Goal: Task Accomplishment & Management: Manage account settings

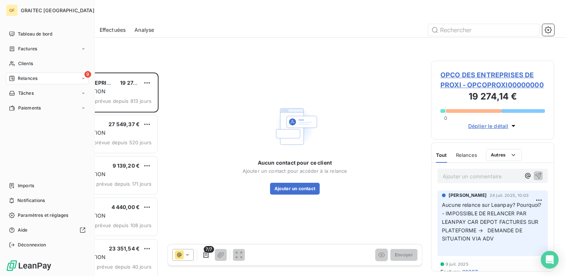
scroll to position [198, 117]
click at [34, 48] on span "Factures" at bounding box center [27, 49] width 19 height 7
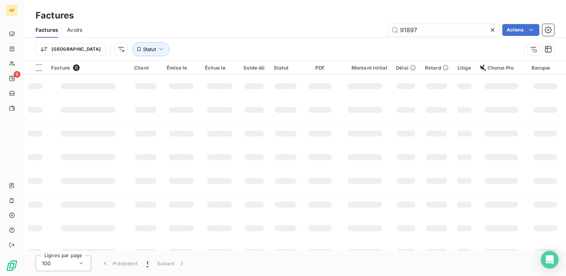
drag, startPoint x: 435, startPoint y: 24, endPoint x: 374, endPoint y: 39, distance: 63.3
click at [374, 39] on div "Factures Avoirs 91897 Actions Trier Statut" at bounding box center [295, 41] width 543 height 39
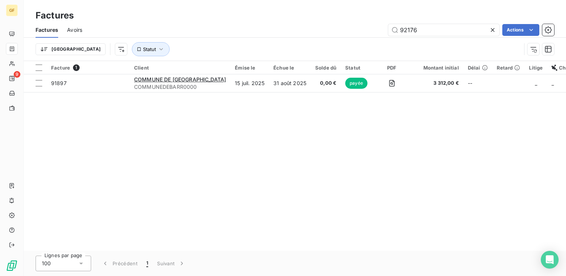
type input "92176"
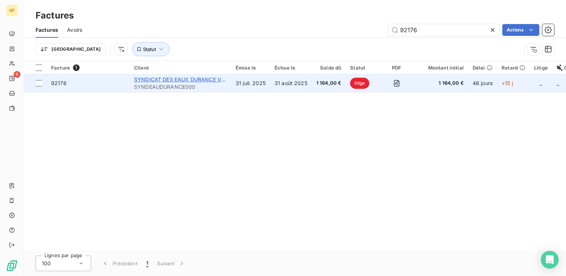
click at [187, 81] on span "SYNDICAT DES EAUX DURANCE VENTOUX" at bounding box center [188, 79] width 109 height 6
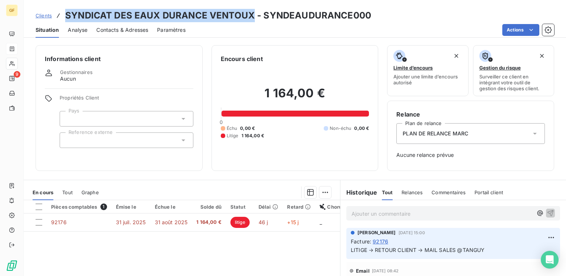
drag, startPoint x: 252, startPoint y: 14, endPoint x: 66, endPoint y: 16, distance: 185.7
click at [66, 16] on h3 "SYNDICAT DES EAUX DURANCE VENTOUX - SYNDEAUDURANCE000" at bounding box center [218, 15] width 306 height 13
copy h3 "SYNDICAT DES EAUX DURANCE VENTOUX"
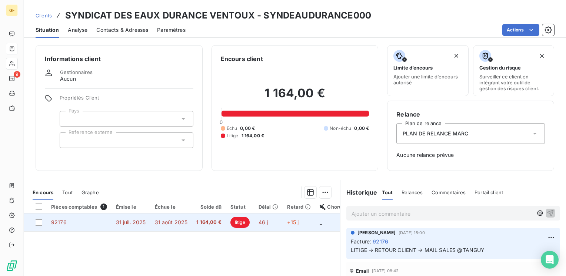
click at [147, 222] on td "31 juil. 2025" at bounding box center [131, 223] width 39 height 18
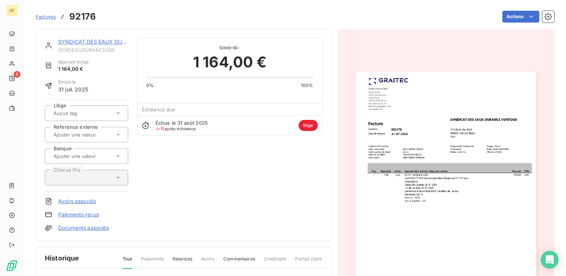
click at [386, 127] on img "button" at bounding box center [446, 199] width 181 height 255
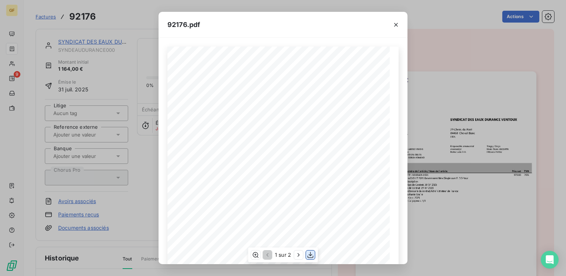
click at [311, 256] on icon "button" at bounding box center [310, 255] width 7 height 7
click at [395, 24] on icon "button" at bounding box center [395, 24] width 7 height 7
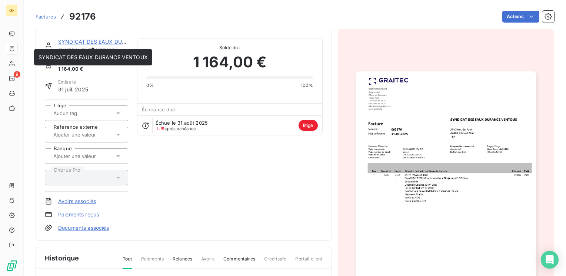
click at [96, 39] on link "SYNDICAT DES EAUX DURANCE VENTOUX" at bounding box center [112, 42] width 109 height 6
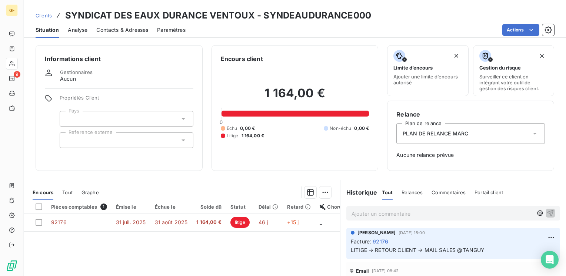
click at [370, 214] on p "Ajouter un commentaire ﻿" at bounding box center [442, 213] width 181 height 9
drag, startPoint x: 487, startPoint y: 250, endPoint x: 345, endPoint y: 257, distance: 141.8
click at [347, 257] on div "Marc Santoro 9 sept. 2025, 15:00 Facture : 92176 LITIGE → RETOUR CLIENT → MAIL …" at bounding box center [454, 243] width 214 height 31
copy span "LITIGE → RETOUR CLIENT → MAIL SALES @TANGUY"
click at [348, 214] on div "Ajouter un commentaire ﻿" at bounding box center [454, 213] width 214 height 14
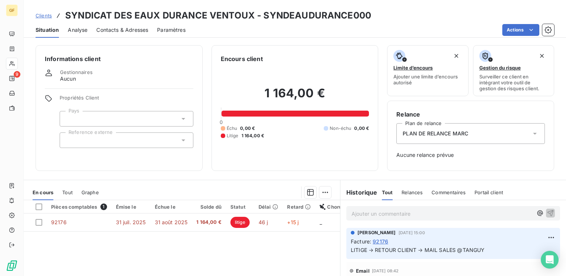
click at [352, 213] on p "Ajouter un commentaire ﻿" at bounding box center [442, 213] width 181 height 9
drag, startPoint x: 373, startPoint y: 211, endPoint x: 380, endPoint y: 208, distance: 7.0
click at [374, 211] on span "LITIGE → RETOUR CLIENT → MAIL SALES @TANGUY" at bounding box center [419, 213] width 134 height 6
click at [548, 212] on icon "button" at bounding box center [550, 212] width 7 height 7
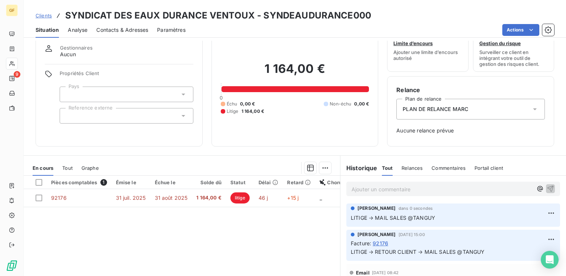
scroll to position [37, 0]
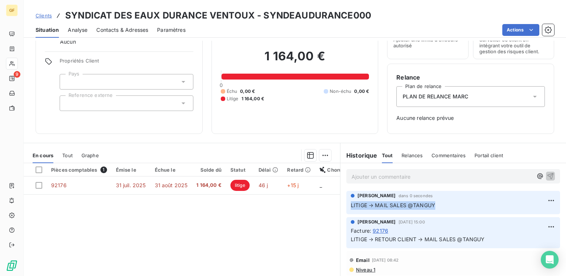
drag, startPoint x: 438, startPoint y: 203, endPoint x: 341, endPoint y: 207, distance: 97.2
click at [341, 207] on div "Marc Santoro dans 0 secondes LITIGE → MAIL SALES @TANGUY" at bounding box center [454, 203] width 226 height 26
copy span "LITIGE → MAIL SALES @TANGUY"
click at [548, 201] on html "GF 9 Clients SYNDICAT DES EAUX DURANCE VENTOUX - SYNDEAUDURANCE000 Situation An…" at bounding box center [283, 138] width 566 height 276
click at [519, 229] on div "Supprimer" at bounding box center [528, 231] width 42 height 12
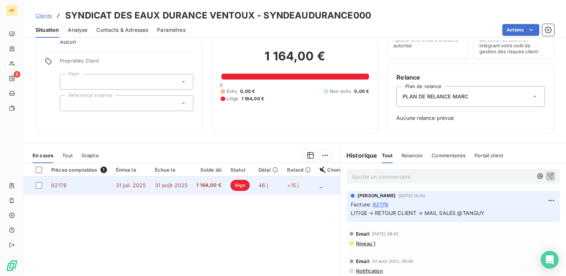
click at [97, 188] on td "92176" at bounding box center [79, 186] width 65 height 18
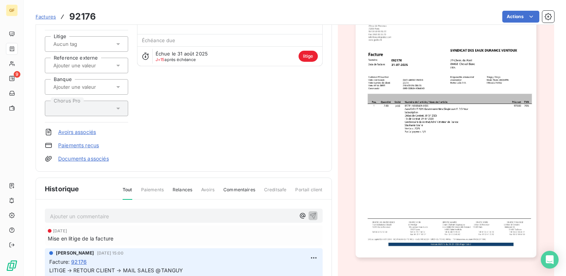
scroll to position [111, 0]
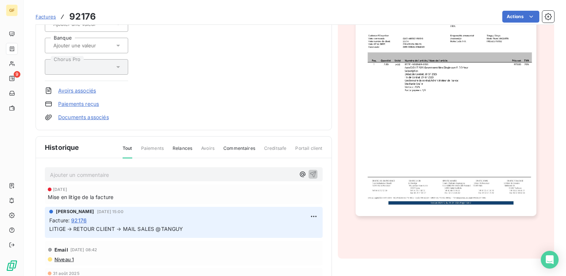
click at [87, 174] on p "Ajouter un commentaire ﻿" at bounding box center [172, 174] width 245 height 9
click at [50, 171] on span "LITIGE → MAIL SALES @TANGUY" at bounding box center [92, 174] width 84 height 6
click at [310, 171] on icon "button" at bounding box center [313, 174] width 6 height 6
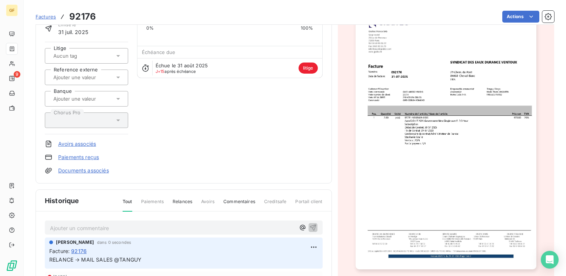
scroll to position [0, 0]
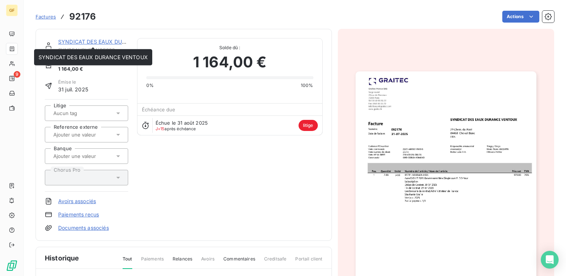
click at [68, 43] on link "SYNDICAT DES EAUX DURANCE VENTOUX" at bounding box center [112, 42] width 109 height 6
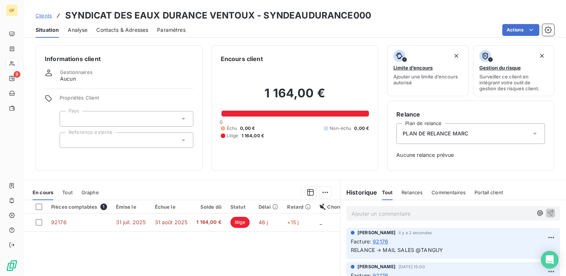
scroll to position [37, 0]
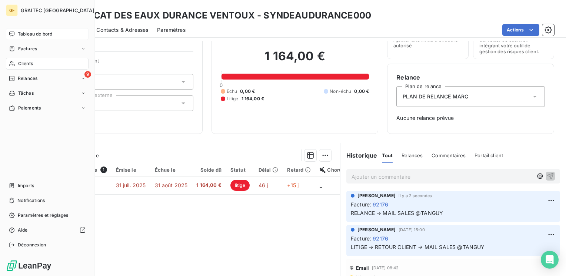
click at [36, 34] on span "Tableau de bord" at bounding box center [35, 34] width 34 height 7
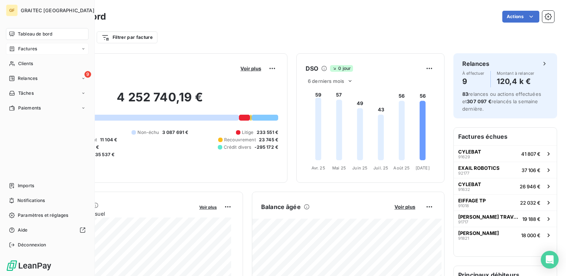
click at [29, 49] on span "Factures" at bounding box center [27, 49] width 19 height 7
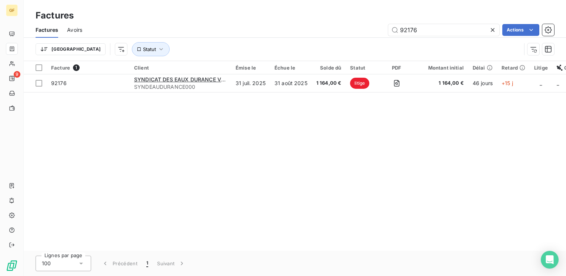
click at [492, 29] on icon at bounding box center [492, 29] width 7 height 7
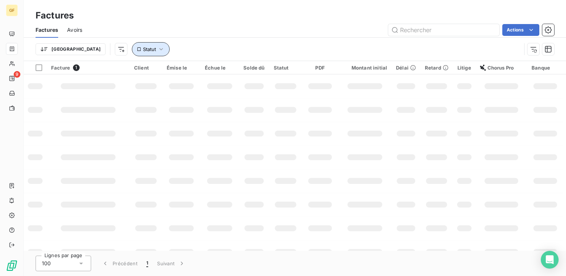
click at [132, 49] on button "Statut" at bounding box center [151, 49] width 38 height 14
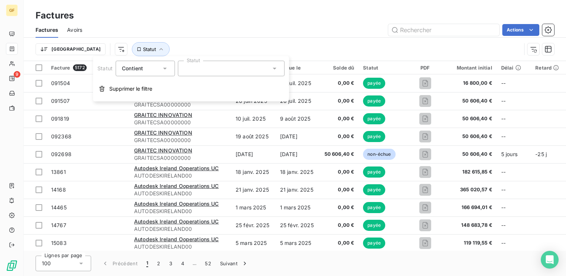
click at [204, 69] on div at bounding box center [231, 69] width 107 height 16
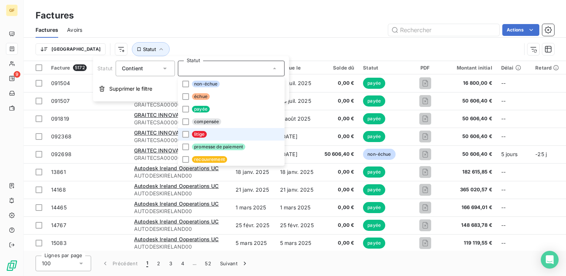
click at [197, 136] on span "litige" at bounding box center [199, 134] width 15 height 7
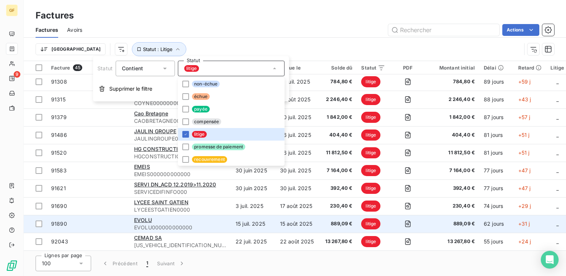
scroll to position [627, 0]
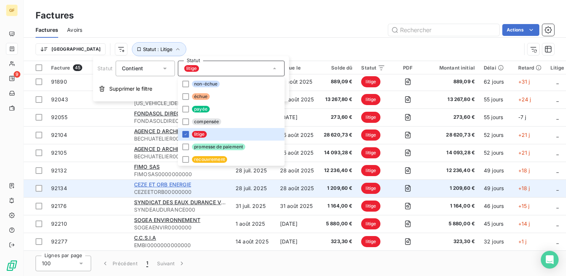
click at [165, 183] on span "CEZE ET ORB ENERGIE" at bounding box center [162, 185] width 57 height 6
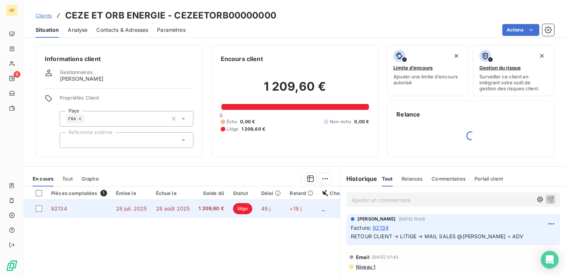
scroll to position [37, 0]
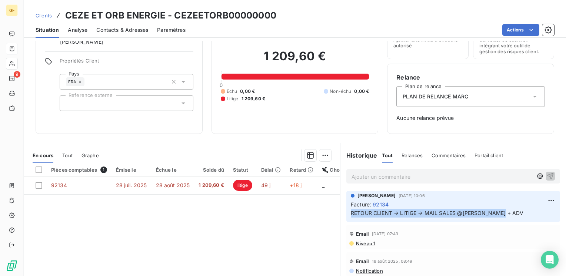
drag, startPoint x: 496, startPoint y: 211, endPoint x: 344, endPoint y: 213, distance: 152.7
click at [347, 213] on div "Marc Santoro 2 sept. 2025, 10:06 Facture : 92134 RETOUR CLIENT → LITIGE → MAIL …" at bounding box center [454, 206] width 214 height 31
copy span "RETOUR CLIENT → LITIGE → MAIL SALES @DIDIER + ADV"
click at [355, 176] on p "Ajouter un commentaire ﻿" at bounding box center [442, 176] width 181 height 9
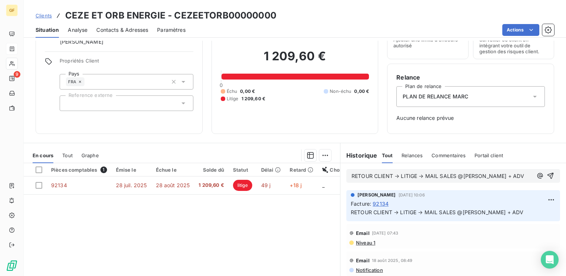
click at [355, 173] on span "RETOUR CLIENT → LITIGE → MAIL SALES @DIDIER + ADV" at bounding box center [438, 176] width 173 height 6
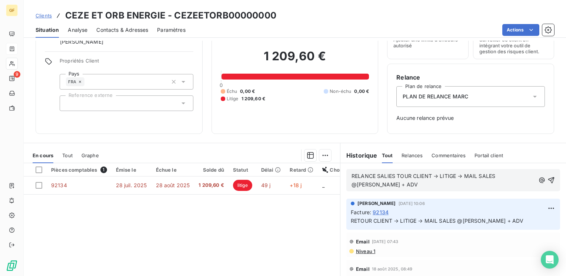
click at [371, 175] on span "RELANCE SALIES TOUR CLIENT → LITIGE → MAIL SALES @DIDIER + ADV" at bounding box center [424, 180] width 145 height 15
click at [372, 175] on span "RELANCE SALIES TOUR CLIENT → LITIGE → MAIL SALES @DIDIER + ADV" at bounding box center [424, 180] width 145 height 15
click at [390, 173] on span "RELANCE → SALIES TOUR CLIENT → LITIGE → MAIL SALES @DIDIER + ADV" at bounding box center [428, 180] width 152 height 15
click at [400, 175] on span "RELANCE → SALES TOUR CLIENT → LITIGE → MAIL SALES @DIDIER + ADV" at bounding box center [427, 180] width 150 height 15
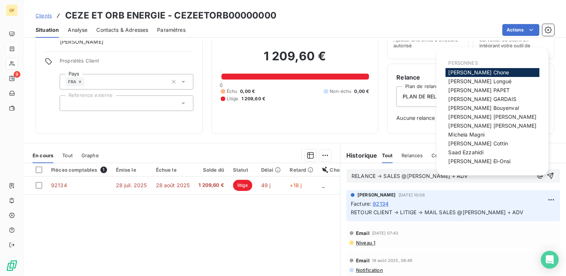
click at [405, 175] on span "RELANCE → SALES @DIDIER + ADV" at bounding box center [410, 176] width 116 height 6
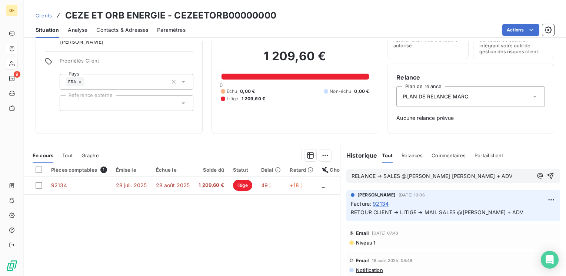
click at [402, 172] on p "RELANCE → SALES @mARCHAND N.DIDIER + ADV" at bounding box center [442, 176] width 181 height 9
drag, startPoint x: 435, startPoint y: 174, endPoint x: 471, endPoint y: 168, distance: 36.9
click at [458, 172] on p "RELANCE → SALES @MARCHAND N.DIDIER + ADV" at bounding box center [442, 176] width 181 height 9
click at [548, 176] on icon "button" at bounding box center [551, 176] width 6 height 6
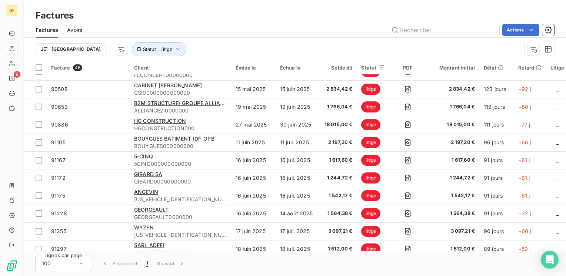
scroll to position [334, 0]
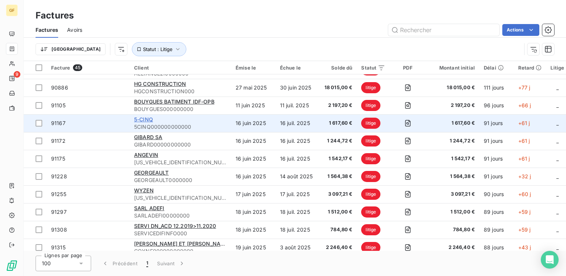
click at [145, 118] on span "5-CINQ" at bounding box center [143, 119] width 19 height 6
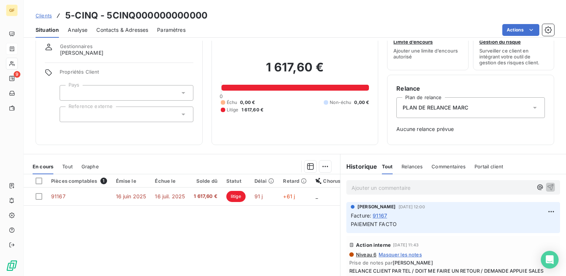
scroll to position [37, 0]
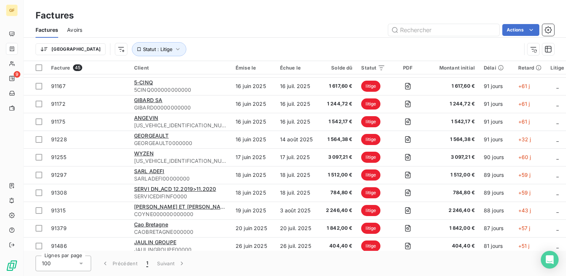
scroll to position [445, 0]
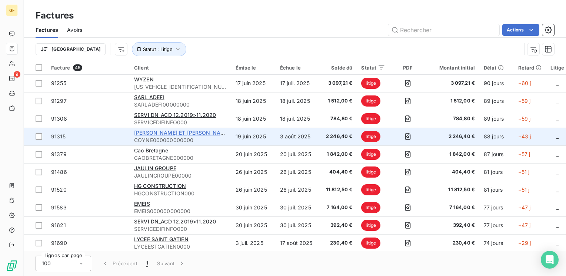
click at [166, 132] on span "COYNE ET BELLIER" at bounding box center [182, 133] width 96 height 6
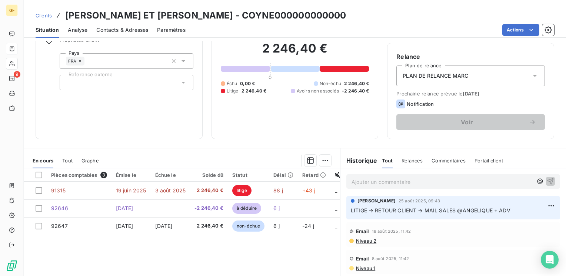
scroll to position [74, 0]
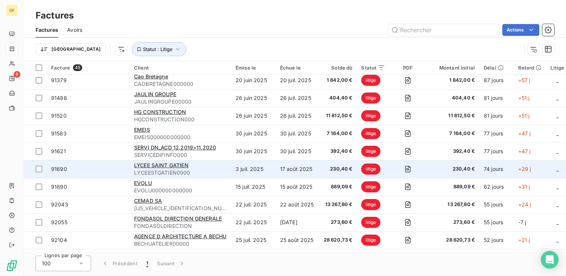
scroll to position [627, 0]
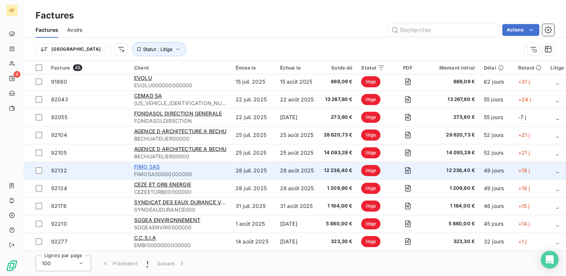
click at [147, 164] on span "FIMO SAS" at bounding box center [147, 167] width 26 height 6
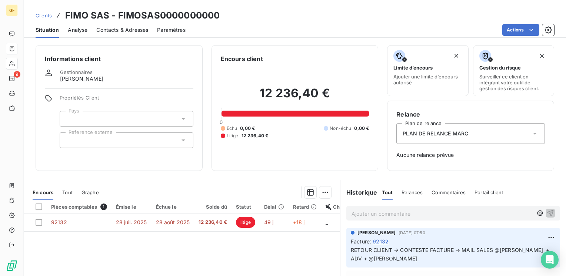
scroll to position [74, 0]
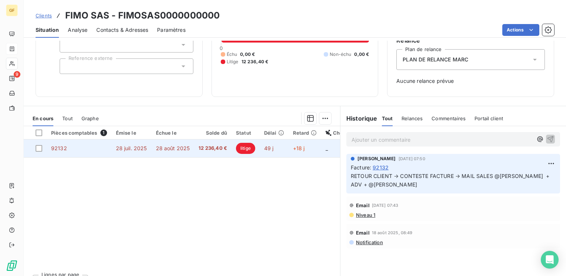
click at [184, 148] on span "28 août 2025" at bounding box center [173, 148] width 34 height 6
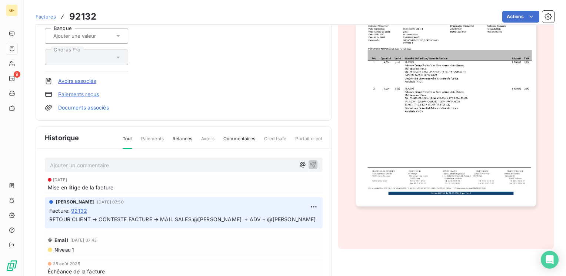
scroll to position [154, 0]
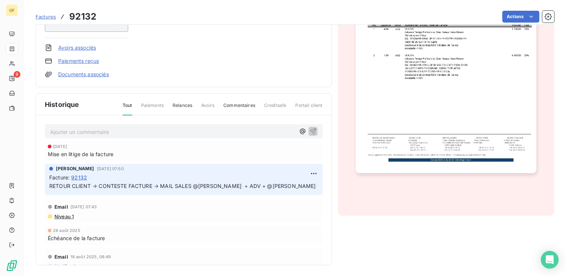
click at [98, 130] on p "Ajouter un commentaire ﻿" at bounding box center [172, 131] width 245 height 9
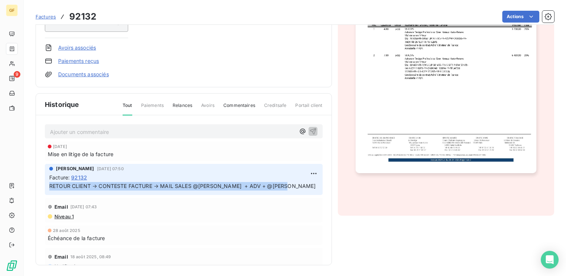
drag, startPoint x: 291, startPoint y: 186, endPoint x: 25, endPoint y: 188, distance: 266.5
click at [25, 188] on section "Factures 92132 Actions FIMO SAS FIMOSAS0000000000 Montant initial 12 236,40 € É…" at bounding box center [295, 138] width 543 height 276
copy span "RETOUR CLIENT → CONTESTE FACTURE → MAIL SALES @SANDRINE D. + ADV + @HUGO M."
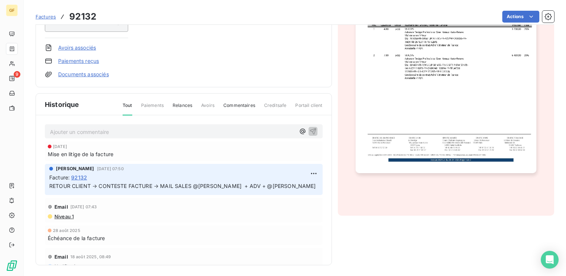
click at [66, 129] on p "Ajouter un commentaire ﻿" at bounding box center [172, 131] width 245 height 9
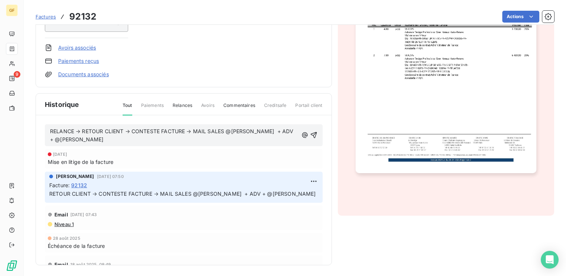
click at [84, 127] on p "RELANCE → RETOUR CLIENT → CONTESTE FACTURE → MAIL SALES @SANDRINE D. + ADV + @H…" at bounding box center [174, 135] width 248 height 17
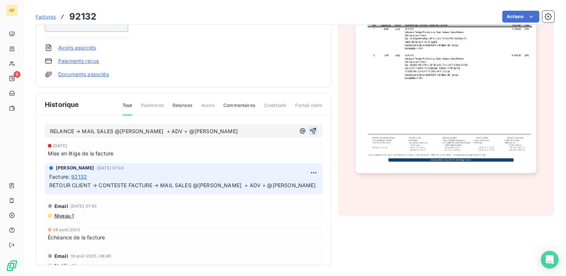
click at [310, 128] on icon "button" at bounding box center [313, 131] width 6 height 6
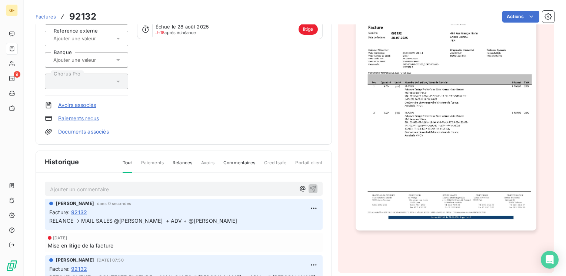
scroll to position [0, 0]
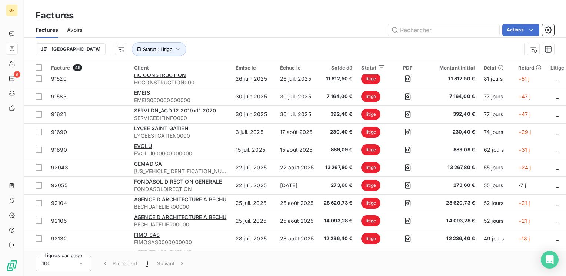
scroll to position [627, 0]
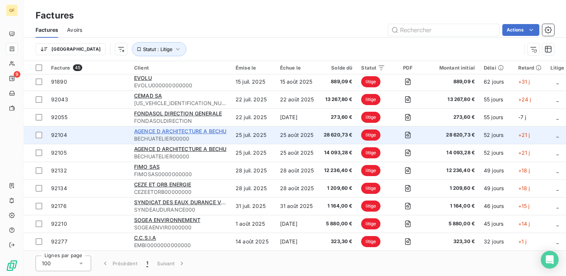
click at [185, 129] on span "AGENCE D ARCHITECTURE A BECHU" at bounding box center [180, 131] width 92 height 6
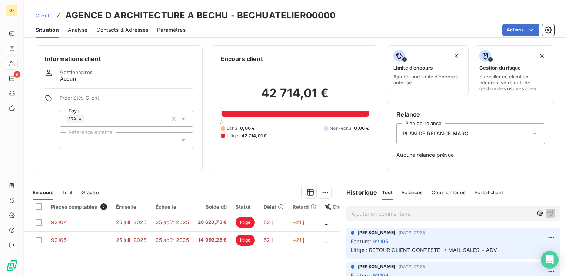
scroll to position [37, 0]
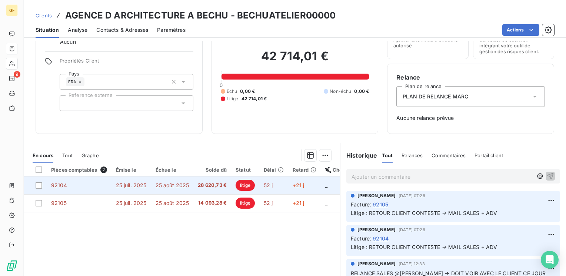
click at [163, 185] on span "25 août 2025" at bounding box center [173, 185] width 34 height 6
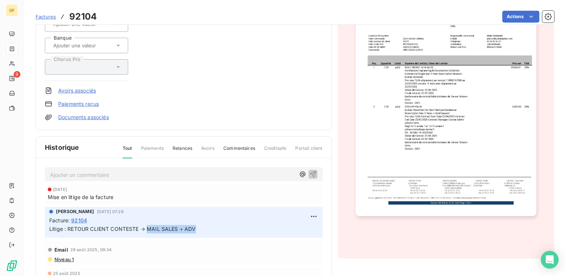
drag, startPoint x: 202, startPoint y: 229, endPoint x: 149, endPoint y: 231, distance: 53.0
click at [149, 231] on p "Litige : RETOUR CLIENT CONTESTE → MAIL SALES + ADV" at bounding box center [183, 229] width 269 height 9
copy span "MAIL SALES + ADV"
click at [70, 171] on p "Ajouter un commentaire ﻿" at bounding box center [172, 174] width 245 height 9
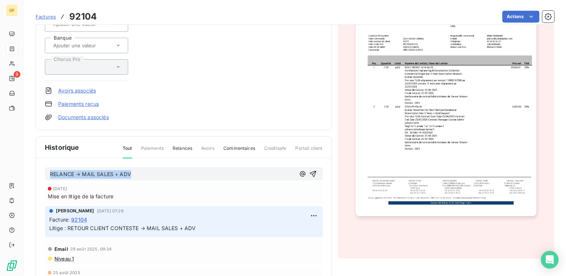
drag, startPoint x: 137, startPoint y: 171, endPoint x: 46, endPoint y: 167, distance: 91.3
click at [46, 168] on div "RELANCE → MAIL SALES + ADV" at bounding box center [184, 175] width 278 height 14
copy span "RELANCE → MAIL SALES + ADV"
click at [310, 171] on icon "button" at bounding box center [313, 174] width 6 height 6
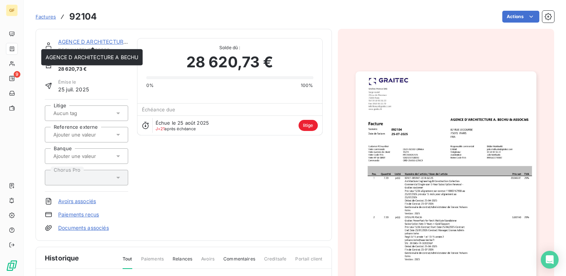
click at [99, 40] on link "AGENCE D ARCHITECTURE A BECHU" at bounding box center [104, 42] width 93 height 6
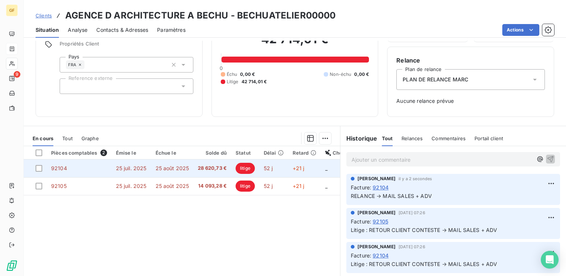
scroll to position [74, 0]
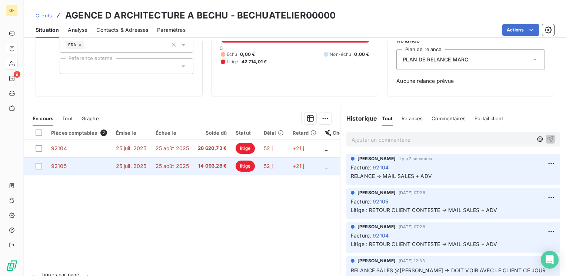
click at [117, 164] on span "25 juil. 2025" at bounding box center [131, 166] width 31 height 6
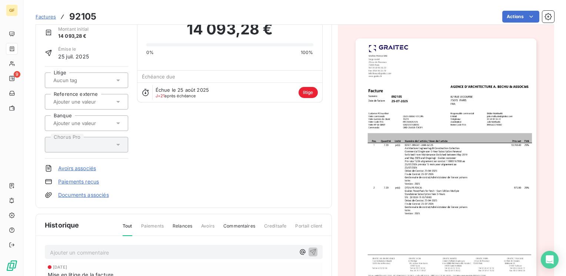
scroll to position [74, 0]
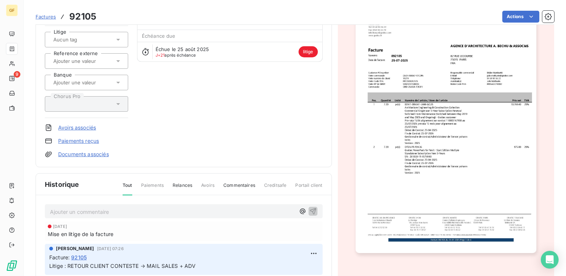
click at [97, 208] on p "Ajouter un commentaire ﻿" at bounding box center [172, 212] width 245 height 9
click at [309, 208] on icon "button" at bounding box center [312, 211] width 7 height 7
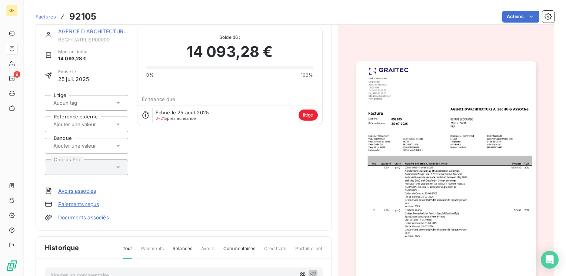
scroll to position [0, 0]
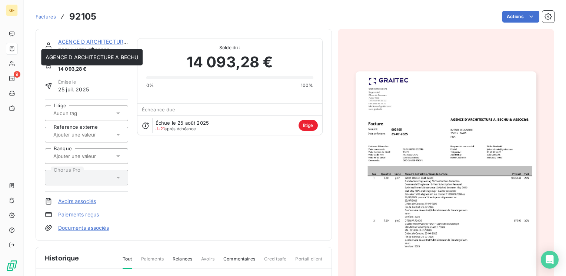
click at [80, 42] on link "AGENCE D ARCHITECTURE A BECHU" at bounding box center [104, 42] width 93 height 6
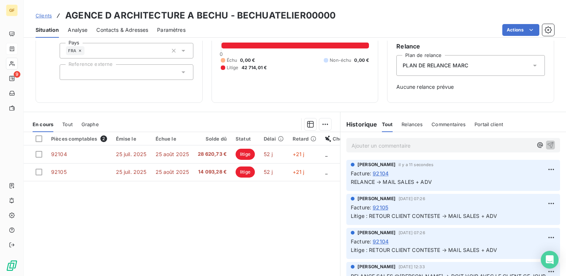
scroll to position [88, 0]
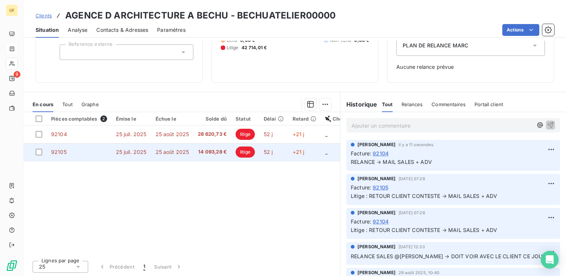
click at [152, 147] on td "25 août 2025" at bounding box center [172, 152] width 43 height 18
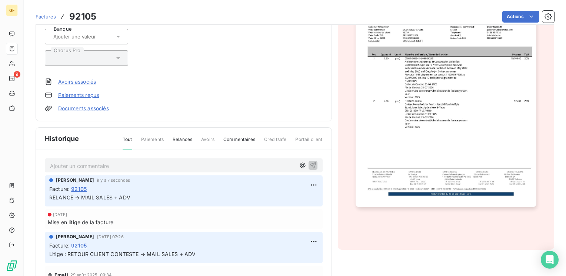
scroll to position [154, 0]
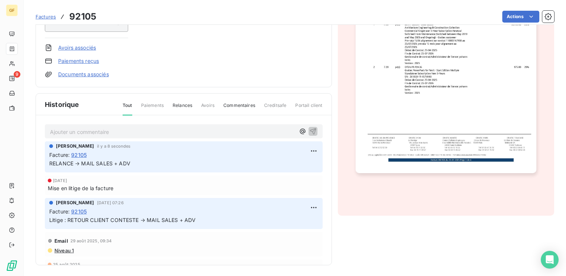
click at [98, 133] on p "Ajouter un commentaire ﻿" at bounding box center [172, 131] width 245 height 9
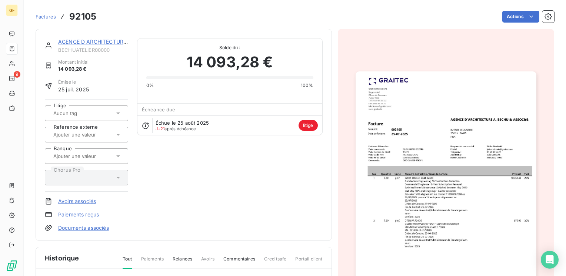
click at [90, 39] on link "AGENCE D ARCHITECTURE A BECHU" at bounding box center [104, 42] width 93 height 6
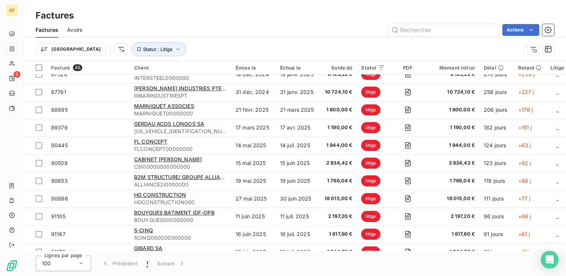
scroll to position [627, 0]
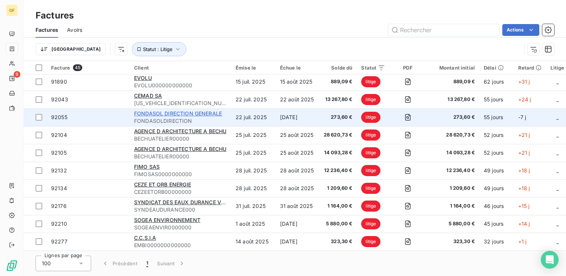
click at [208, 110] on span "FONDASOL DIRECTION GENERALE" at bounding box center [178, 113] width 88 height 6
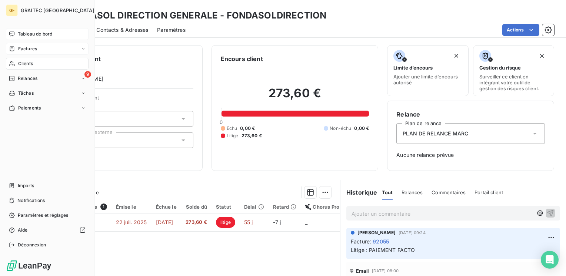
click at [21, 32] on span "Tableau de bord" at bounding box center [35, 34] width 34 height 7
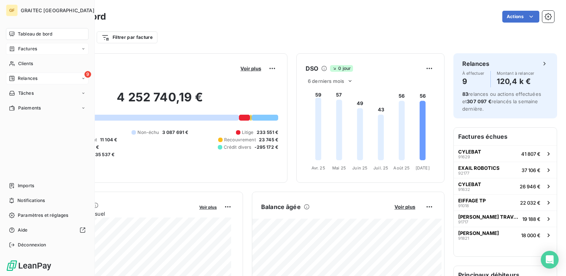
click at [18, 79] on span "Relances" at bounding box center [28, 78] width 20 height 7
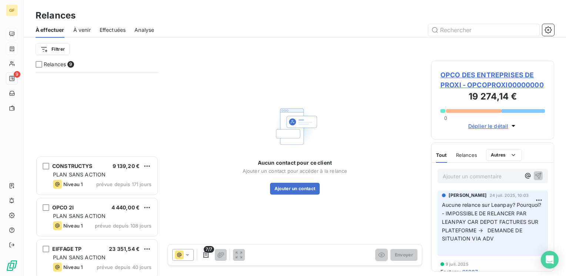
scroll to position [170, 0]
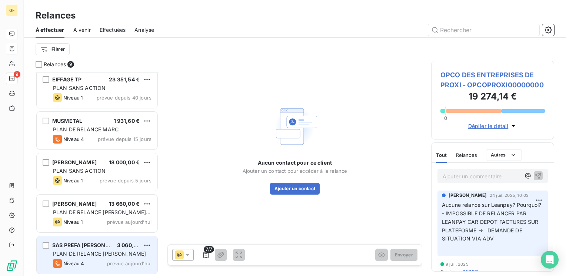
click at [117, 246] on span "3 060,84 €" at bounding box center [131, 245] width 29 height 6
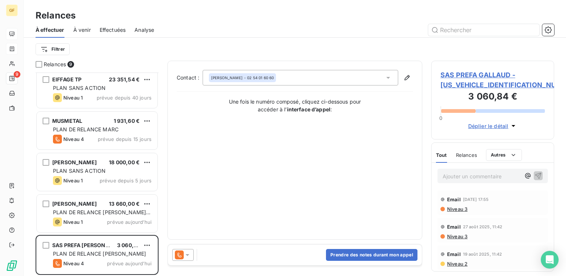
click at [390, 78] on icon at bounding box center [388, 77] width 7 height 7
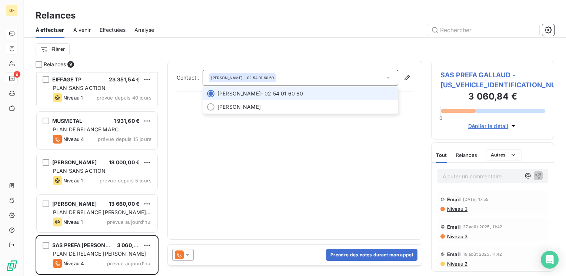
click at [387, 77] on icon at bounding box center [388, 77] width 7 height 7
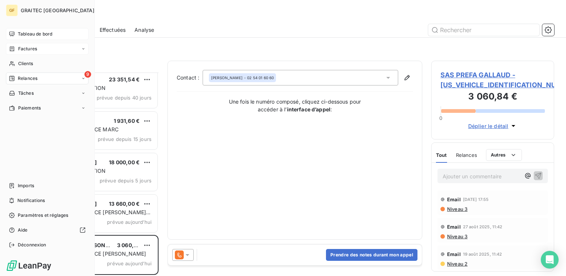
click at [23, 32] on span "Tableau de bord" at bounding box center [35, 34] width 34 height 7
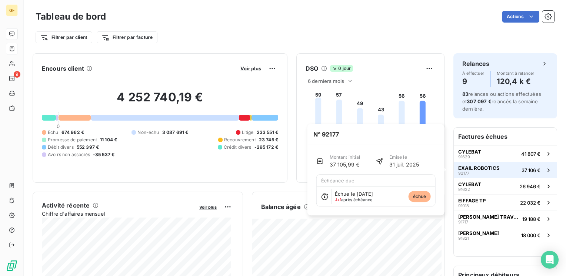
click at [467, 166] on span "EXAIL ROBOTICS" at bounding box center [479, 168] width 42 height 6
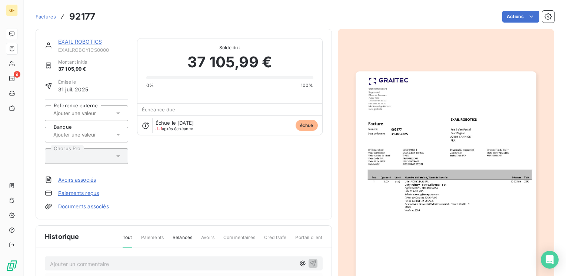
click at [408, 147] on img "button" at bounding box center [446, 199] width 181 height 255
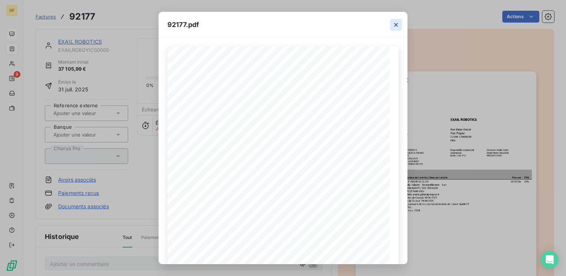
click at [397, 23] on icon "button" at bounding box center [395, 24] width 7 height 7
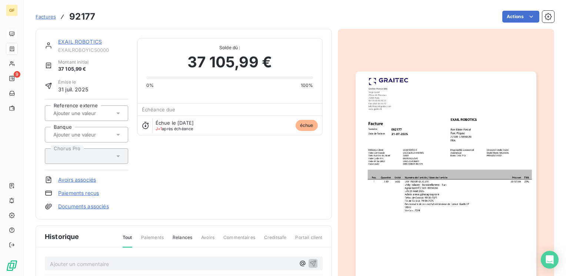
click at [87, 44] on link "EXAIL ROBOTICS" at bounding box center [80, 42] width 44 height 6
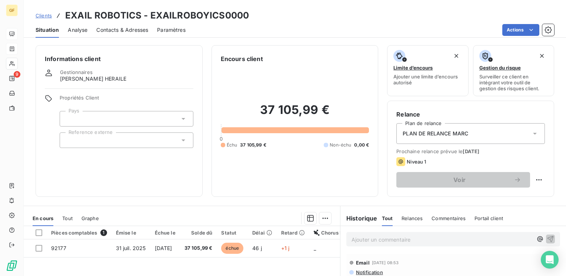
scroll to position [37, 0]
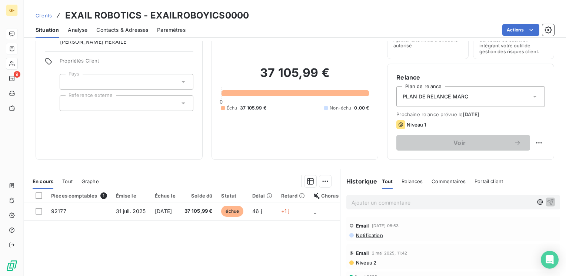
click at [367, 236] on span "Notification" at bounding box center [369, 236] width 28 height 6
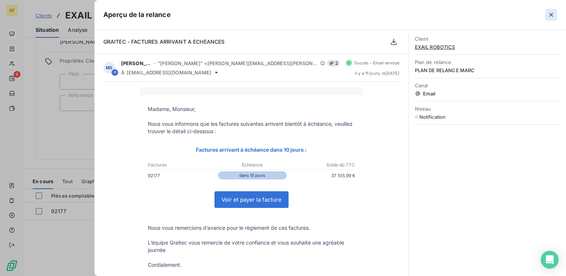
click at [551, 13] on icon "button" at bounding box center [551, 14] width 7 height 7
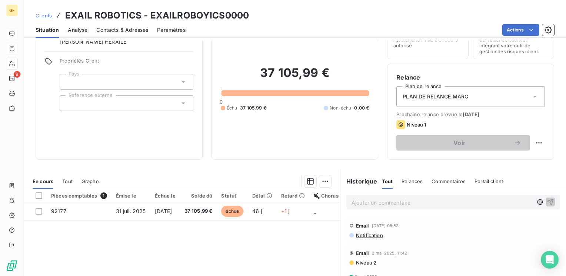
scroll to position [0, 0]
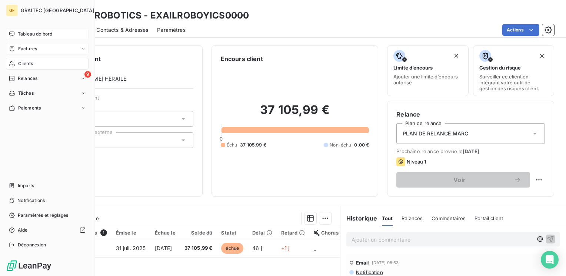
click at [19, 34] on span "Tableau de bord" at bounding box center [35, 34] width 34 height 7
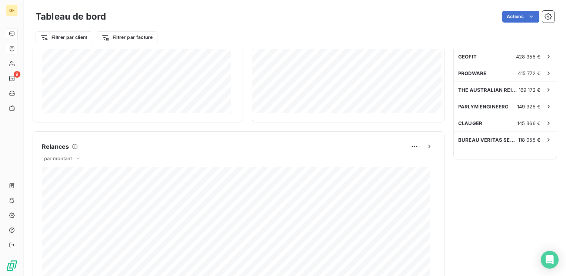
scroll to position [259, 0]
